Goal: Check status

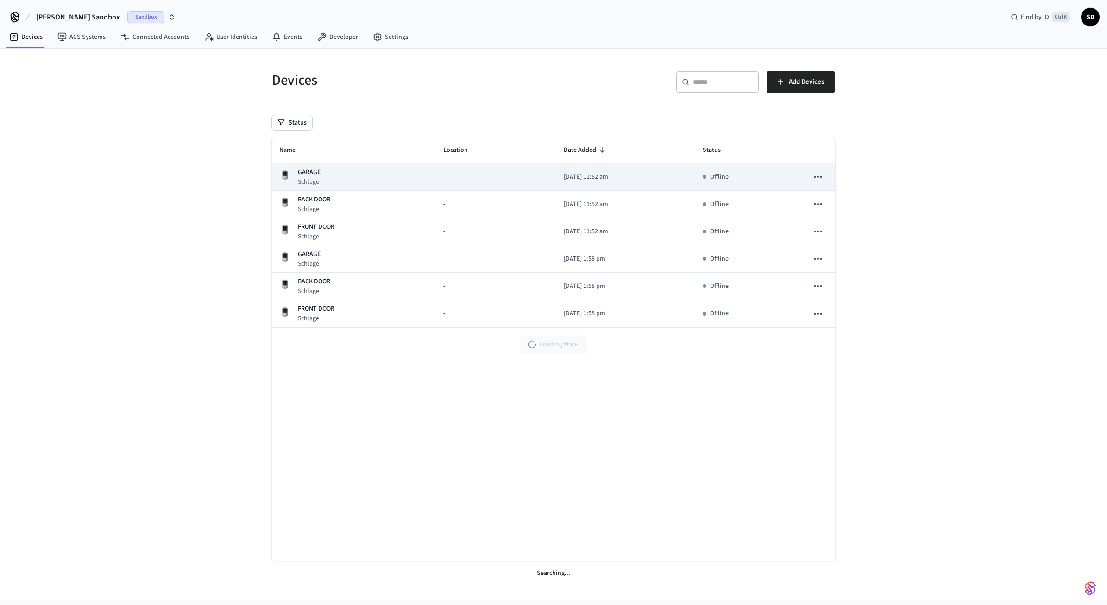
click at [395, 178] on div "GARAGE Schlage" at bounding box center [353, 177] width 149 height 19
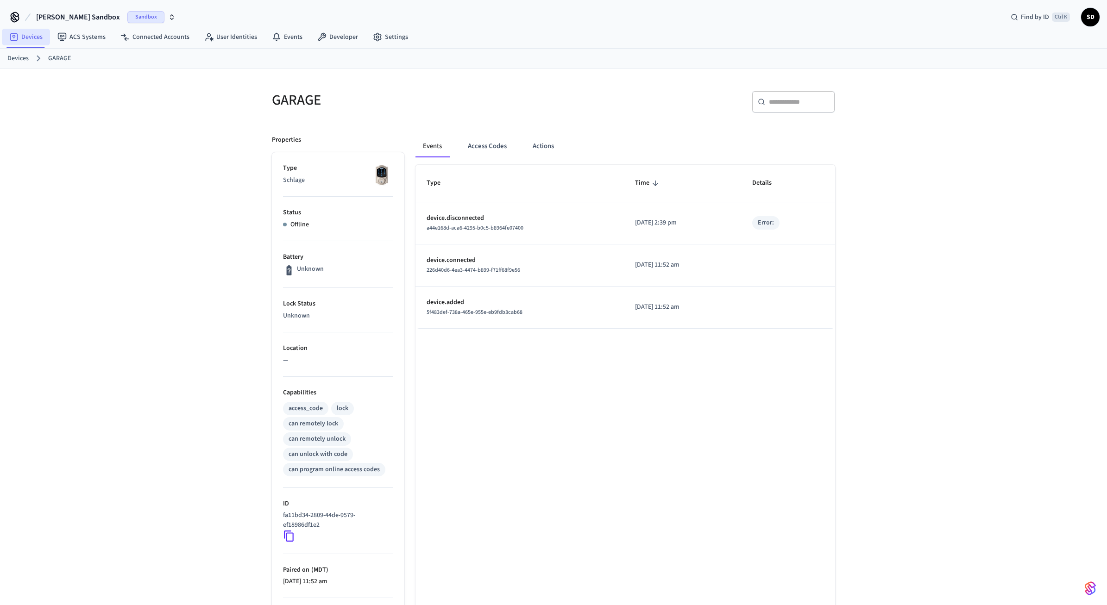
click at [38, 31] on link "Devices" at bounding box center [26, 37] width 48 height 17
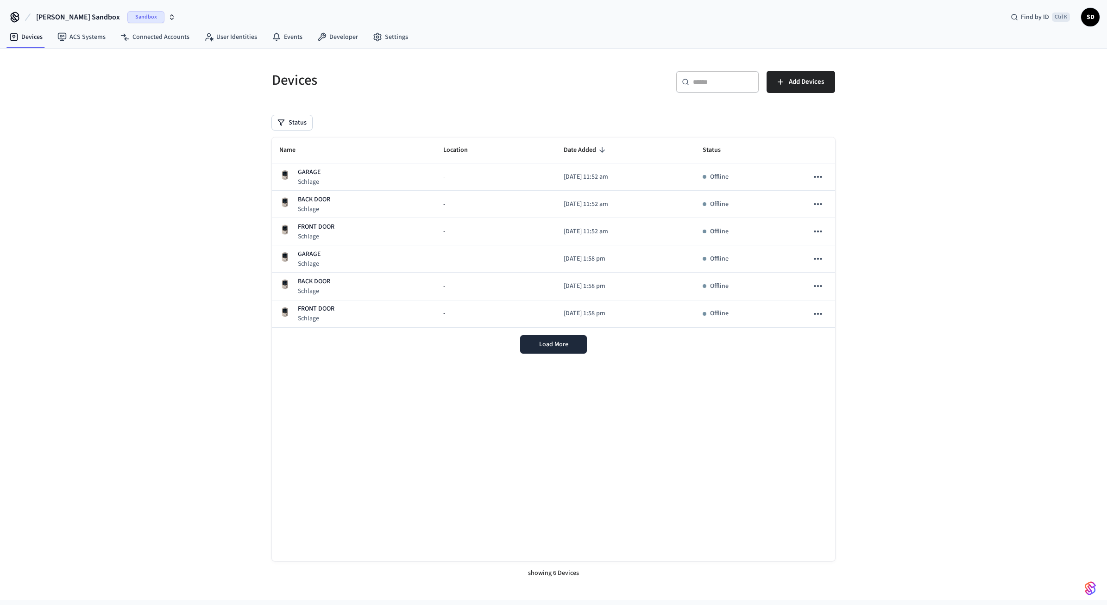
click at [139, 176] on div "Devices ​ ​ Add Devices Status Name Location Date Added Status GARAGE Schlage -…" at bounding box center [553, 324] width 1107 height 551
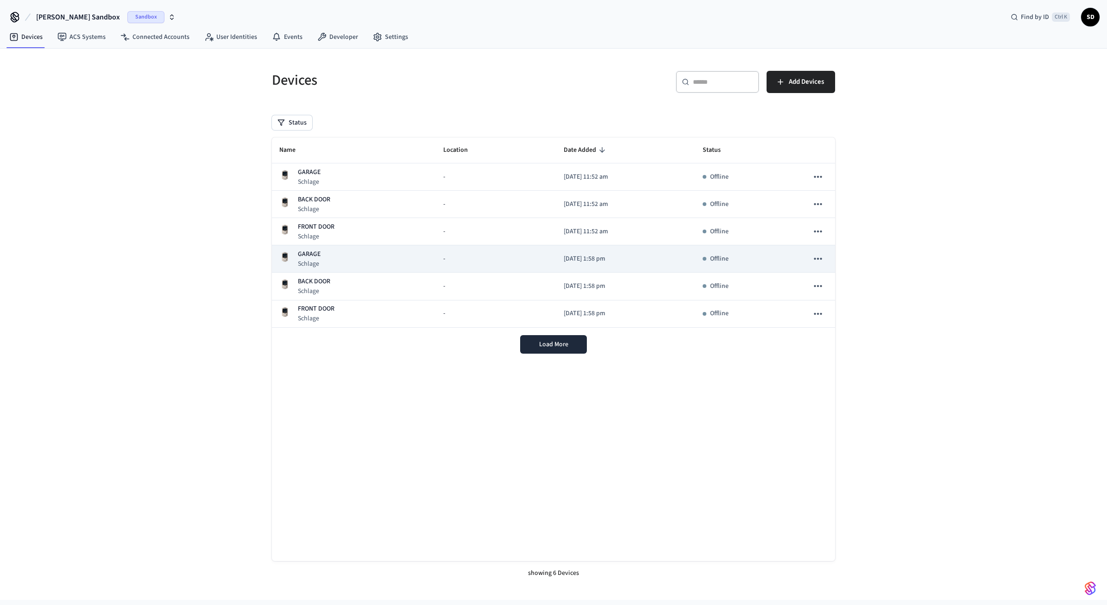
click at [335, 254] on div "GARAGE Schlage" at bounding box center [353, 259] width 149 height 19
